Goal: Navigation & Orientation: Understand site structure

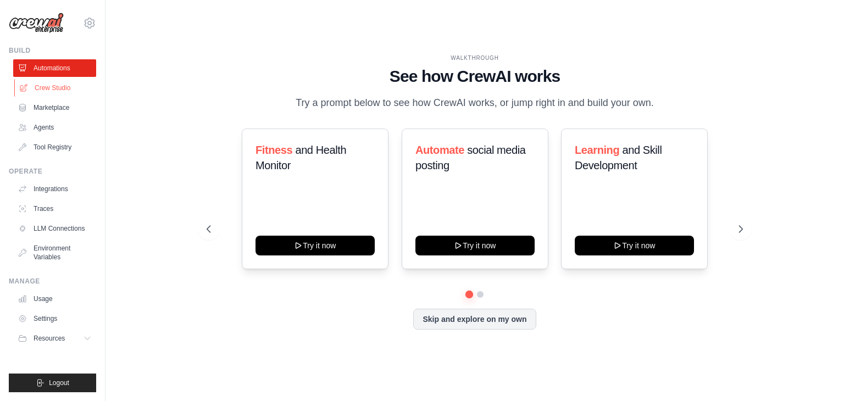
click at [64, 91] on link "Crew Studio" at bounding box center [55, 88] width 83 height 18
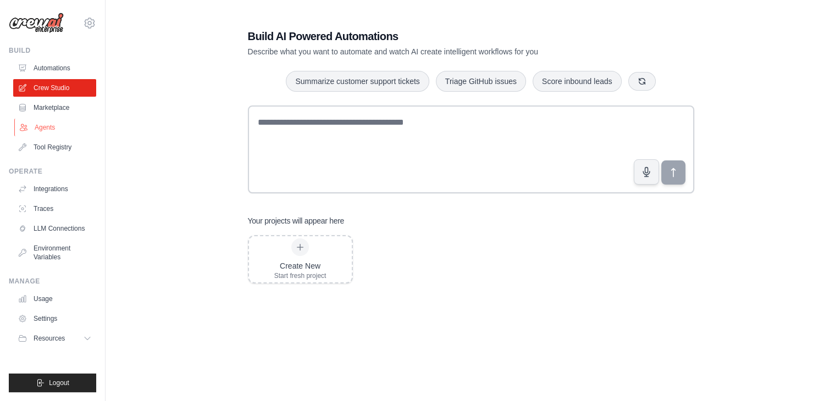
click at [53, 129] on link "Agents" at bounding box center [55, 128] width 83 height 18
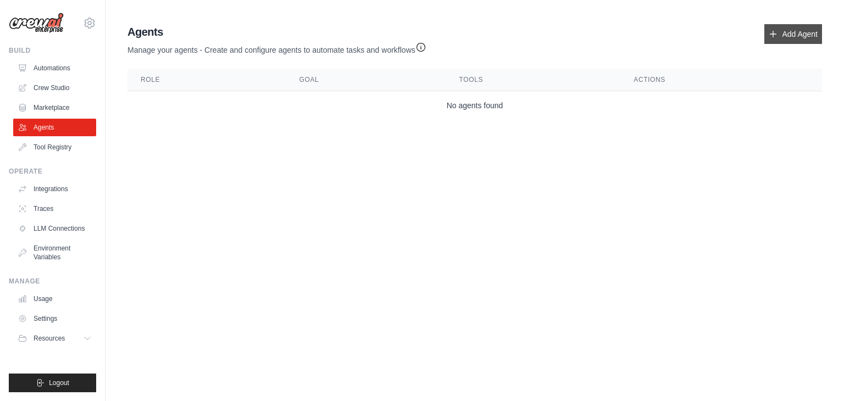
click at [789, 35] on link "Add Agent" at bounding box center [793, 34] width 58 height 20
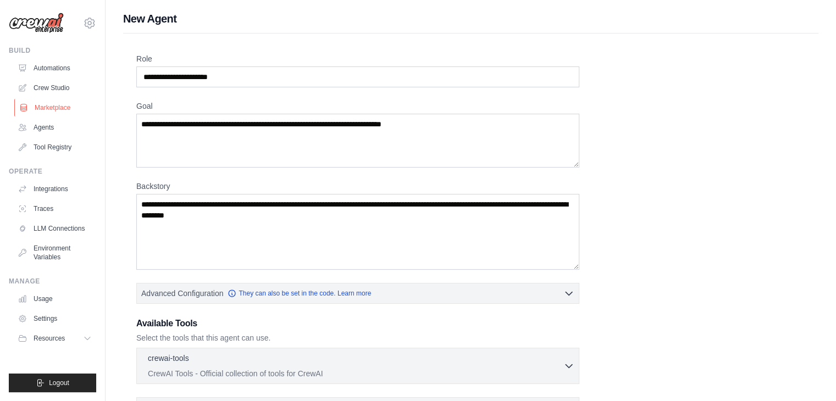
click at [60, 107] on link "Marketplace" at bounding box center [55, 108] width 83 height 18
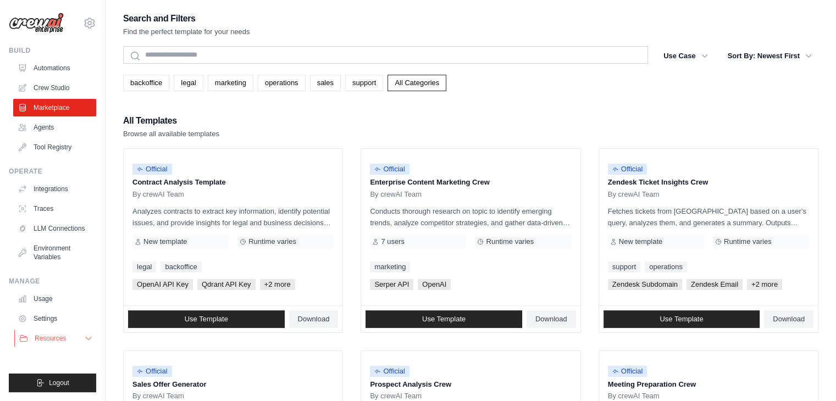
click at [84, 337] on icon at bounding box center [88, 338] width 9 height 9
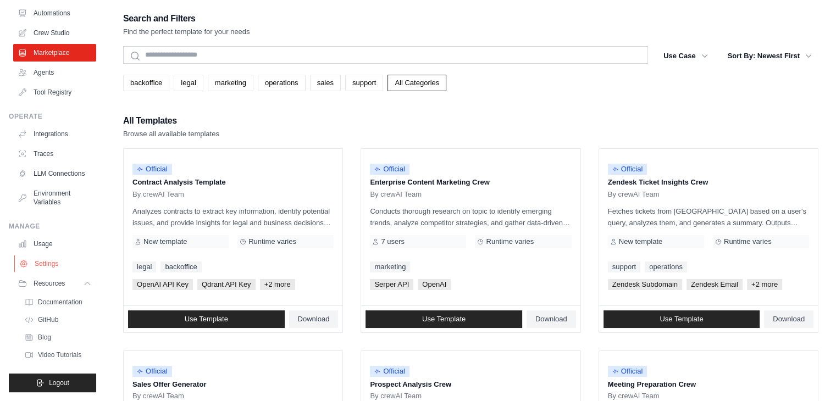
click at [52, 264] on link "Settings" at bounding box center [55, 264] width 83 height 18
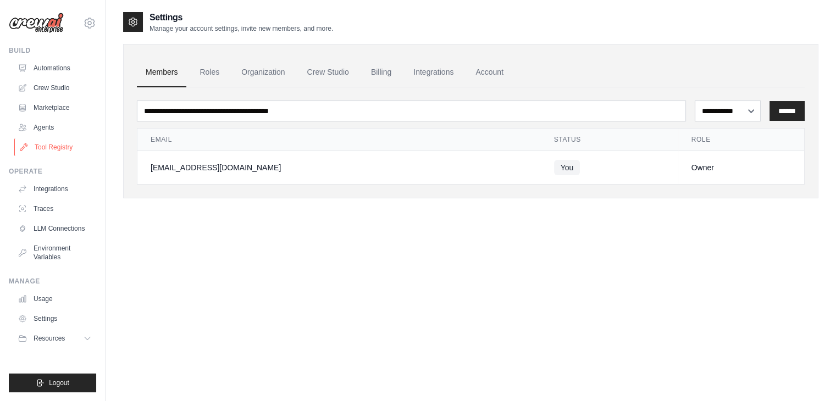
click at [60, 148] on link "Tool Registry" at bounding box center [55, 147] width 83 height 18
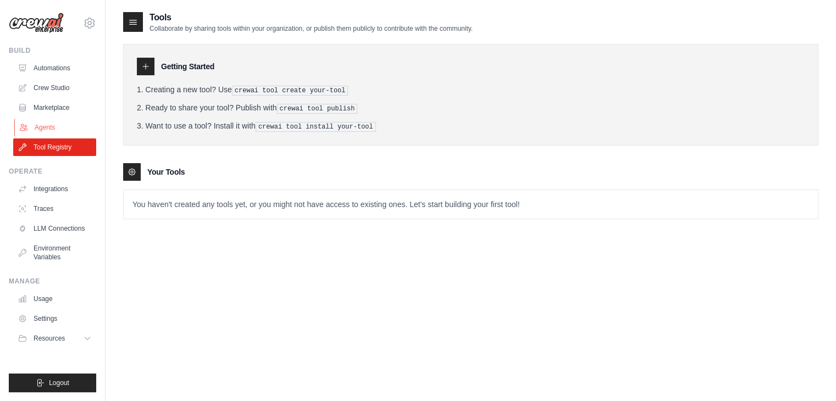
click at [47, 128] on link "Agents" at bounding box center [55, 128] width 83 height 18
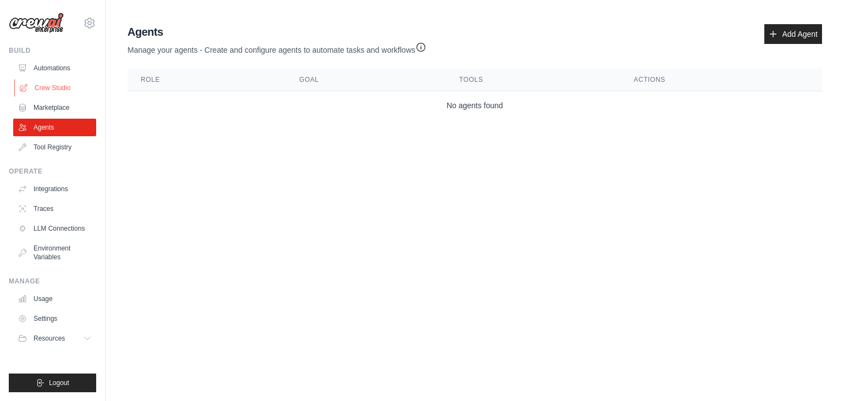
click at [55, 90] on link "Crew Studio" at bounding box center [55, 88] width 83 height 18
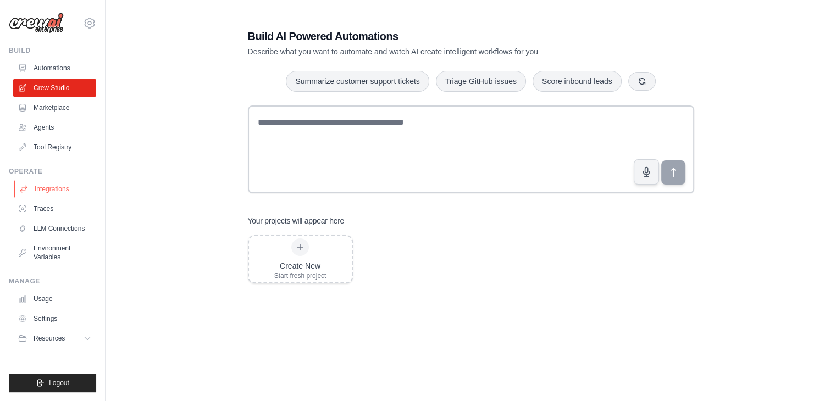
click at [64, 189] on link "Integrations" at bounding box center [55, 189] width 83 height 18
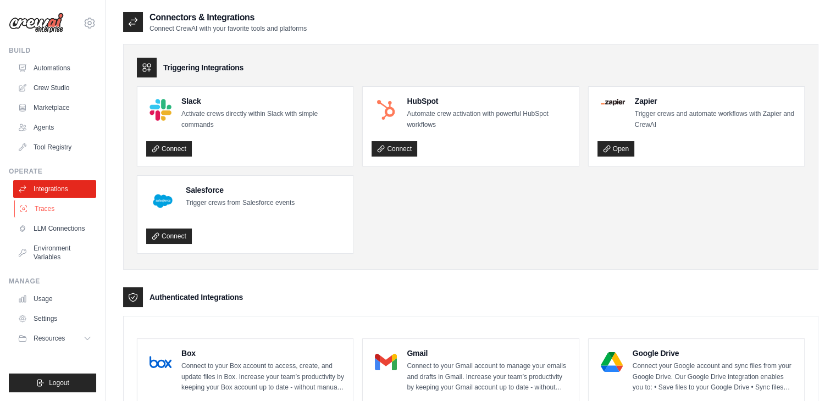
click at [55, 206] on link "Traces" at bounding box center [55, 209] width 83 height 18
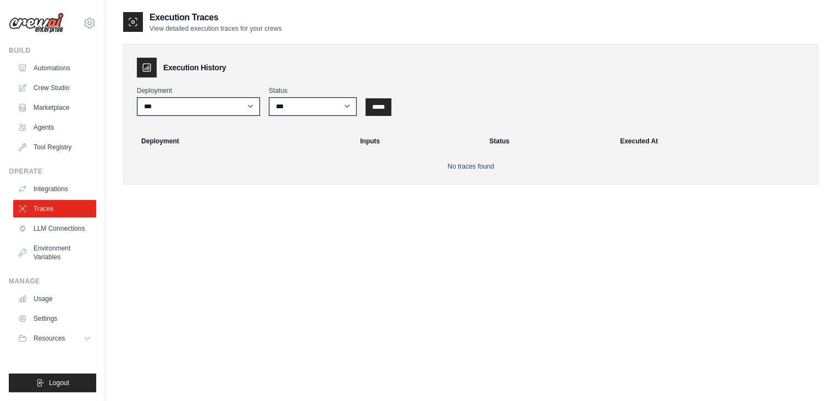
click at [206, 18] on h2 "Execution Traces" at bounding box center [215, 17] width 132 height 13
copy h2 "Traces"
click at [361, 270] on div "Execution Traces View detailed execution traces for your crews Execution Histor…" at bounding box center [470, 211] width 695 height 401
click at [77, 228] on link "LLM Connections" at bounding box center [55, 229] width 83 height 18
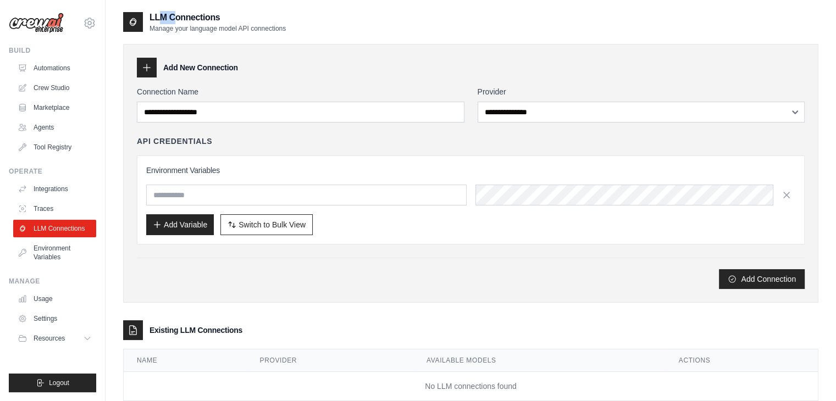
drag, startPoint x: 151, startPoint y: 19, endPoint x: 167, endPoint y: 20, distance: 16.5
click at [167, 20] on h2 "LLM Connections" at bounding box center [217, 17] width 136 height 13
copy h2 "LLM"
click at [56, 145] on link "Tool Registry" at bounding box center [55, 147] width 83 height 18
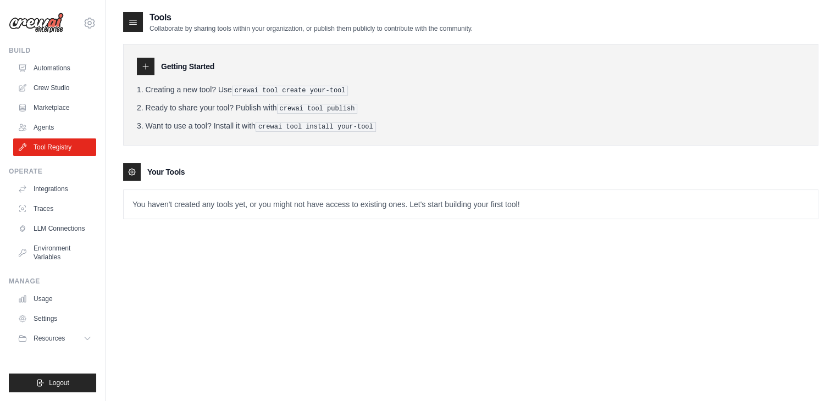
drag, startPoint x: 148, startPoint y: 27, endPoint x: 472, endPoint y: 29, distance: 323.7
click at [472, 29] on div "Tools Collaborate by sharing tools within your organization, or publish them pu…" at bounding box center [297, 22] width 349 height 22
